Goal: Information Seeking & Learning: Learn about a topic

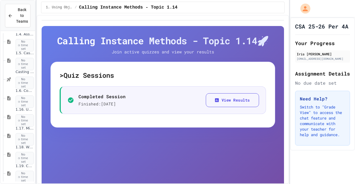
scroll to position [141, 0]
click at [18, 90] on span "1.6. Compound Assignment Operators" at bounding box center [25, 90] width 18 height 5
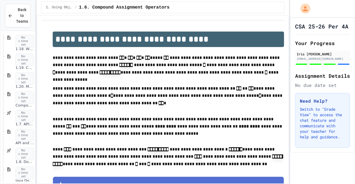
scroll to position [247, 0]
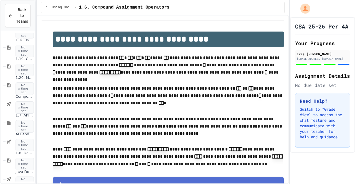
click at [20, 115] on span "1.7. APIs and Libraries" at bounding box center [25, 115] width 18 height 5
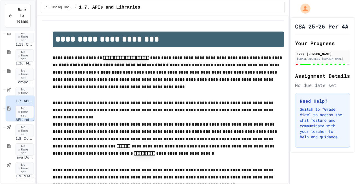
scroll to position [275, 0]
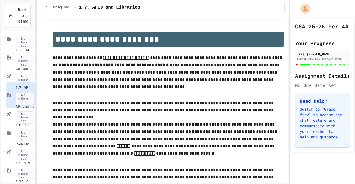
type input "*"
click at [16, 129] on div "1.8. Documentation with Comments and Preconditions No time set" at bounding box center [25, 132] width 18 height 19
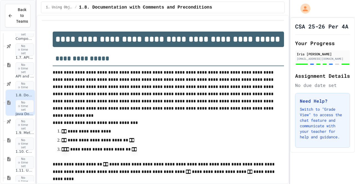
scroll to position [305, 0]
click at [16, 135] on div "1.9. Method Signatures No time set" at bounding box center [25, 140] width 18 height 19
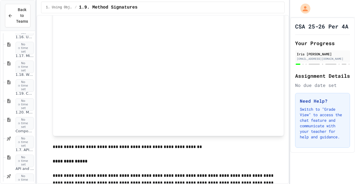
scroll to position [212, 0]
click at [16, 95] on span "1.19. Coding Practice 1a (1.1-1.6)" at bounding box center [25, 93] width 18 height 5
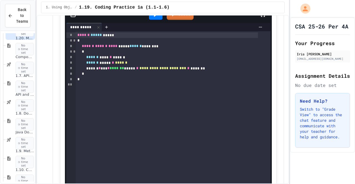
scroll to position [287, 0]
click at [20, 112] on span "1.8. Documentation with Comments and Preconditions" at bounding box center [25, 113] width 18 height 5
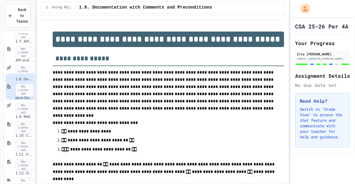
scroll to position [322, 0]
click at [14, 117] on div "1.9. Method Signatures No time set" at bounding box center [20, 123] width 29 height 26
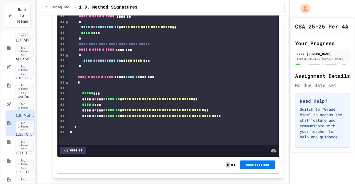
scroll to position [898, 0]
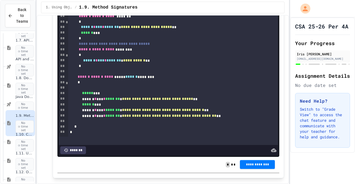
click at [245, 163] on span "**********" at bounding box center [257, 164] width 26 height 4
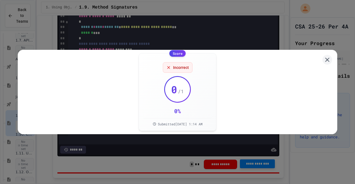
click at [324, 59] on icon at bounding box center [327, 59] width 7 height 7
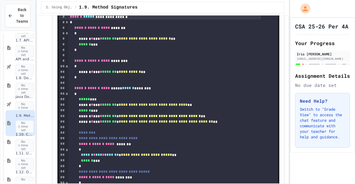
scroll to position [765, 0]
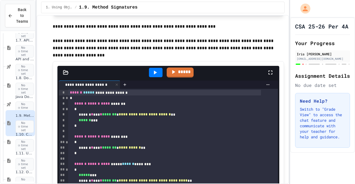
click at [266, 86] on icon at bounding box center [268, 85] width 4 height 4
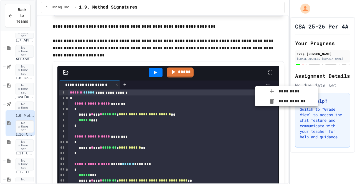
click at [60, 73] on div at bounding box center [177, 92] width 355 height 184
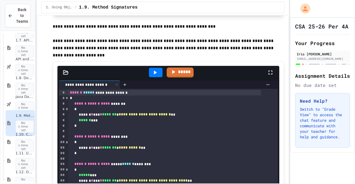
click at [65, 72] on icon at bounding box center [65, 72] width 5 height 4
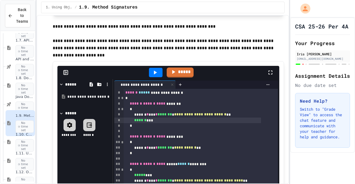
click at [138, 120] on div "****** ***" at bounding box center [193, 121] width 138 height 6
click at [66, 72] on icon at bounding box center [66, 72] width 1 height 1
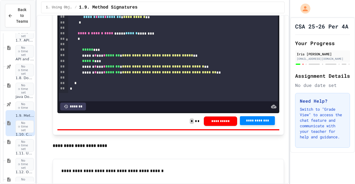
scroll to position [943, 0]
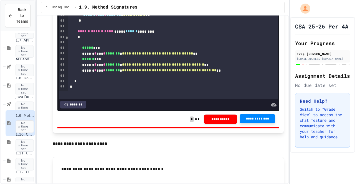
click at [79, 101] on div "*******" at bounding box center [73, 105] width 26 height 8
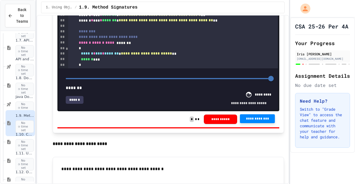
type input "*"
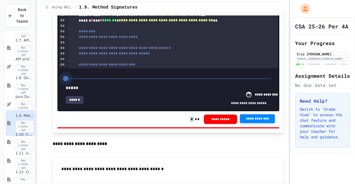
click at [66, 75] on span at bounding box center [168, 79] width 205 height 12
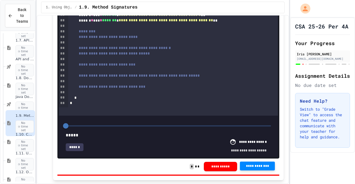
scroll to position [896, 0]
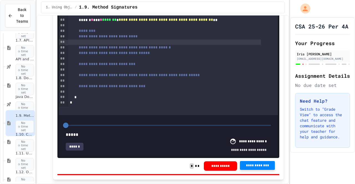
click at [130, 43] on div at bounding box center [164, 43] width 193 height 6
click at [94, 42] on div at bounding box center [164, 43] width 193 height 6
click at [94, 43] on div at bounding box center [164, 43] width 193 height 6
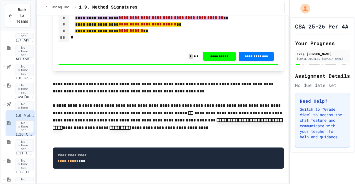
scroll to position [238, 0]
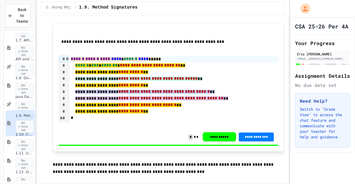
drag, startPoint x: 94, startPoint y: 43, endPoint x: 54, endPoint y: 44, distance: 39.4
click at [54, 44] on div "**********" at bounding box center [168, 87] width 231 height 129
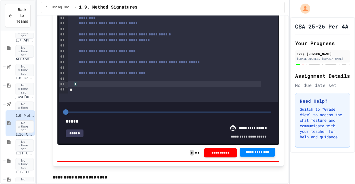
scroll to position [48, 0]
click at [170, 82] on div "*" at bounding box center [164, 84] width 193 height 6
click at [75, 130] on div "******" at bounding box center [74, 134] width 17 height 8
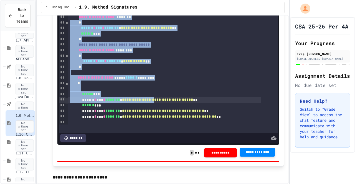
scroll to position [65, 0]
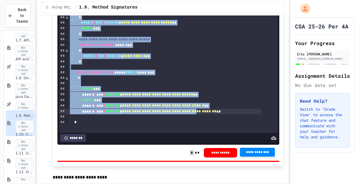
drag, startPoint x: 86, startPoint y: 69, endPoint x: 213, endPoint y: 110, distance: 133.2
click at [213, 110] on div "**********" at bounding box center [166, 6] width 197 height 251
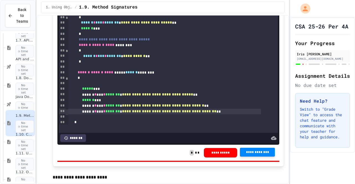
scroll to position [0, 0]
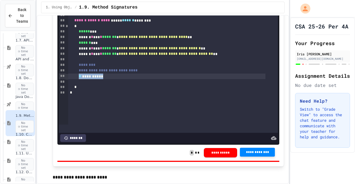
drag, startPoint x: 87, startPoint y: 75, endPoint x: 115, endPoint y: 77, distance: 28.6
click at [115, 77] on div "**********" at bounding box center [166, 77] width 197 height 6
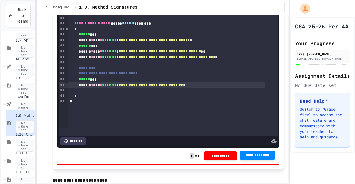
scroll to position [906, 0]
